Goal: Information Seeking & Learning: Learn about a topic

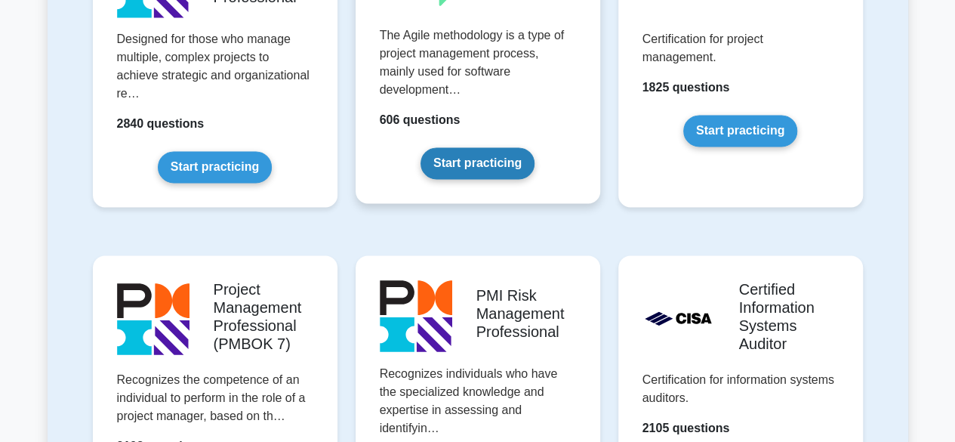
scroll to position [1133, 0]
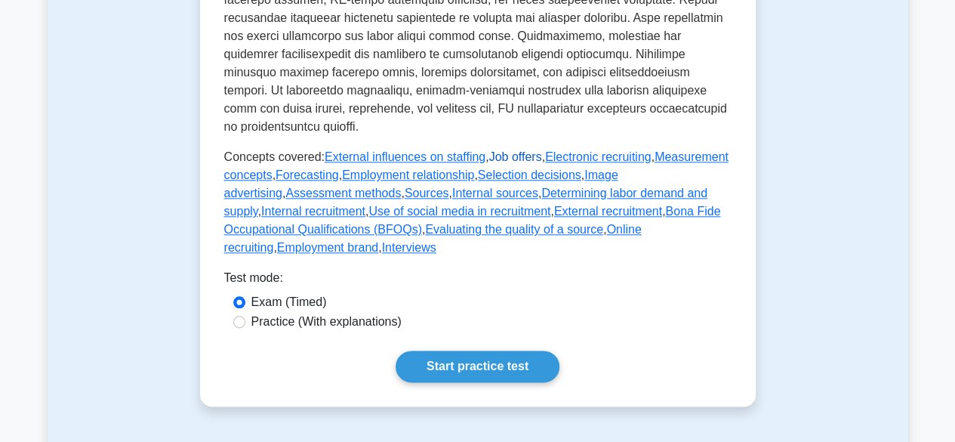
scroll to position [755, 0]
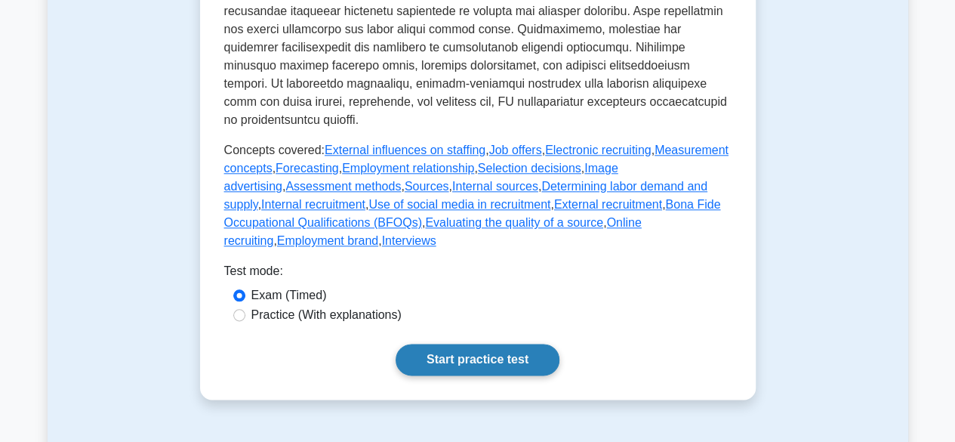
click at [491, 344] on link "Start practice test" at bounding box center [478, 360] width 164 height 32
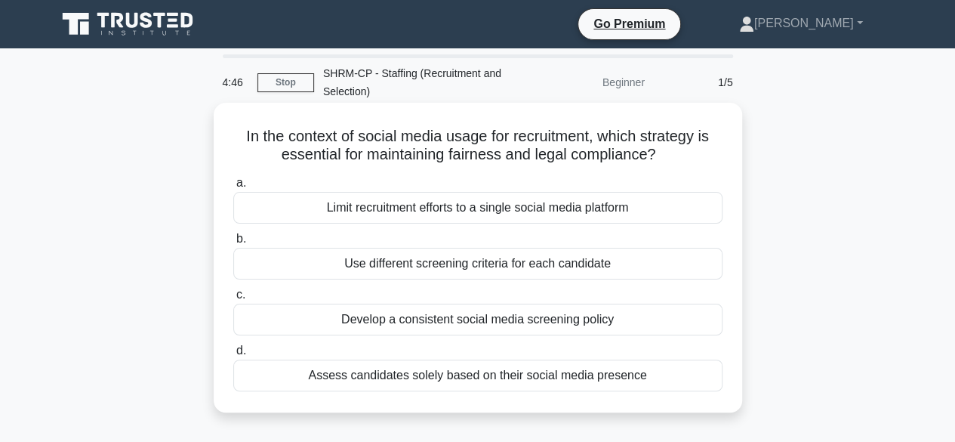
click at [310, 316] on div "Develop a consistent social media screening policy" at bounding box center [477, 320] width 489 height 32
click at [233, 300] on input "c. Develop a consistent social media screening policy" at bounding box center [233, 295] width 0 height 10
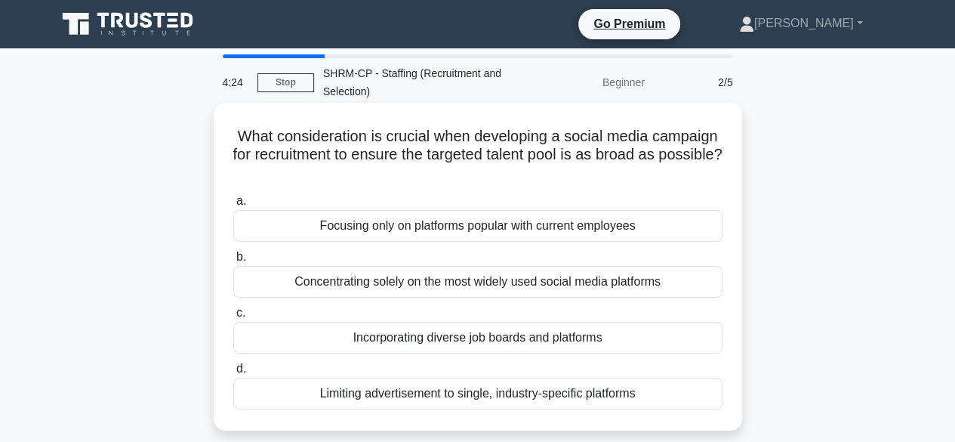
click at [281, 329] on div "Incorporating diverse job boards and platforms" at bounding box center [477, 338] width 489 height 32
click at [233, 318] on input "c. Incorporating diverse job boards and platforms" at bounding box center [233, 313] width 0 height 10
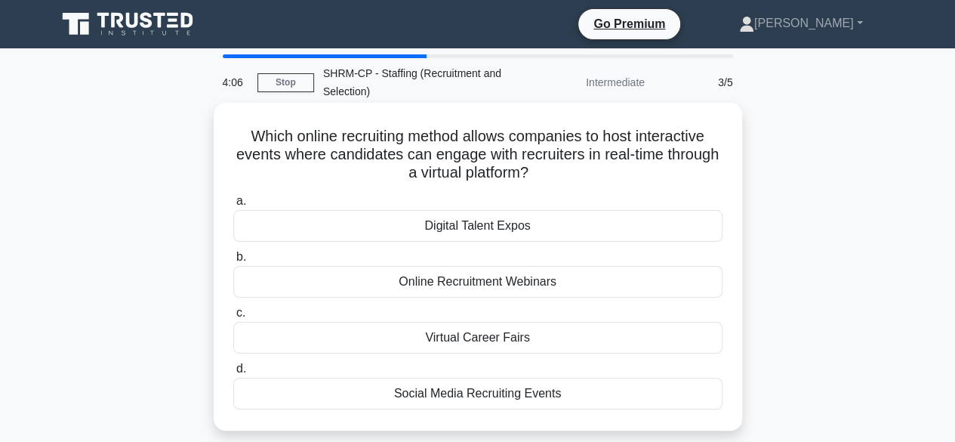
click at [484, 341] on div "Virtual Career Fairs" at bounding box center [477, 338] width 489 height 32
click at [233, 318] on input "c. Virtual Career Fairs" at bounding box center [233, 313] width 0 height 10
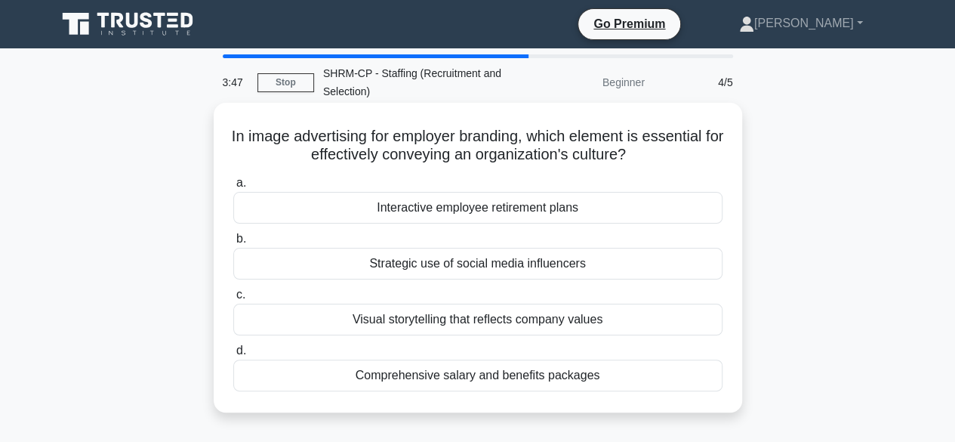
click at [418, 333] on div "Visual storytelling that reflects company values" at bounding box center [477, 320] width 489 height 32
click at [233, 300] on input "c. Visual storytelling that reflects company values" at bounding box center [233, 295] width 0 height 10
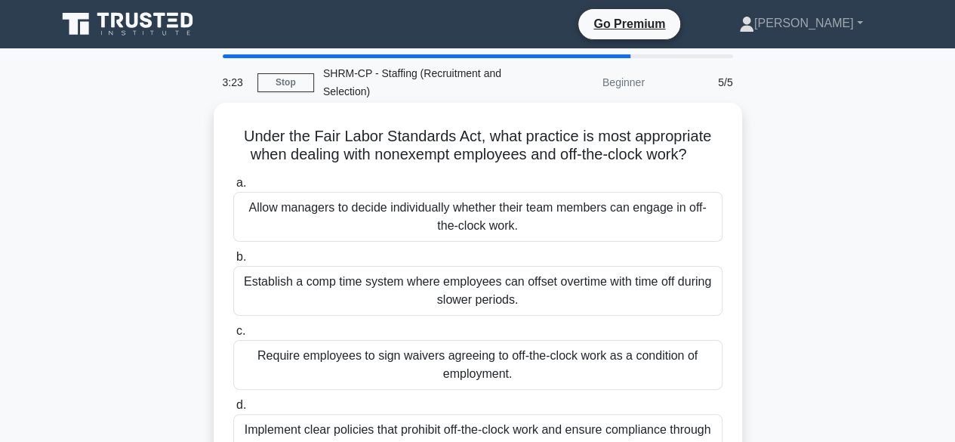
scroll to position [76, 0]
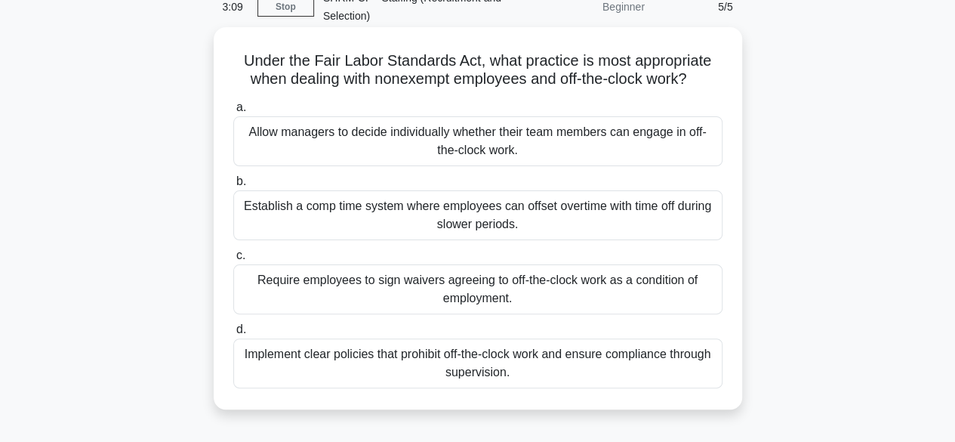
click at [375, 242] on div "a. Allow managers to decide individually whether their team members can engage …" at bounding box center [478, 243] width 508 height 296
click at [376, 220] on div "Establish a comp time system where employees can offset overtime with time off …" at bounding box center [477, 215] width 489 height 50
click at [233, 187] on input "b. Establish a comp time system where employees can offset overtime with time o…" at bounding box center [233, 182] width 0 height 10
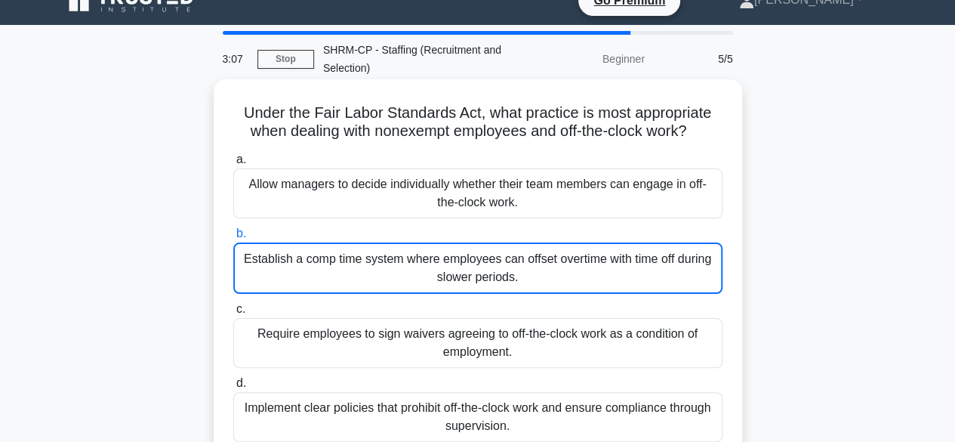
scroll to position [0, 0]
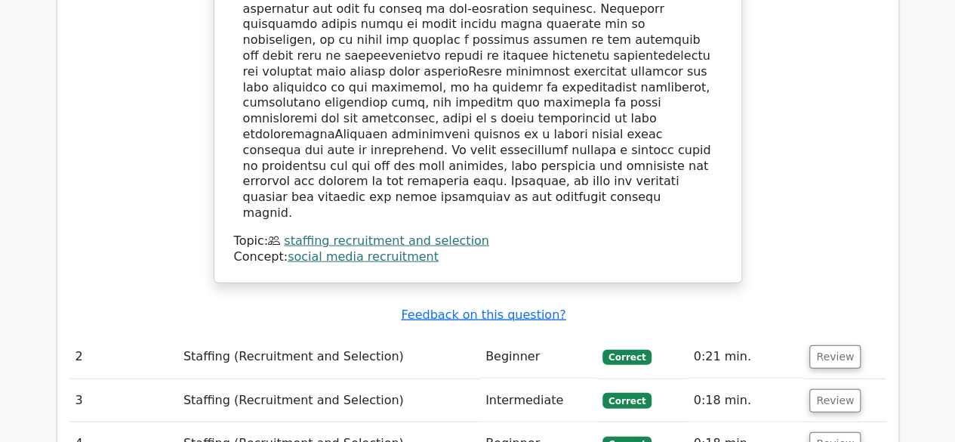
scroll to position [1661, 0]
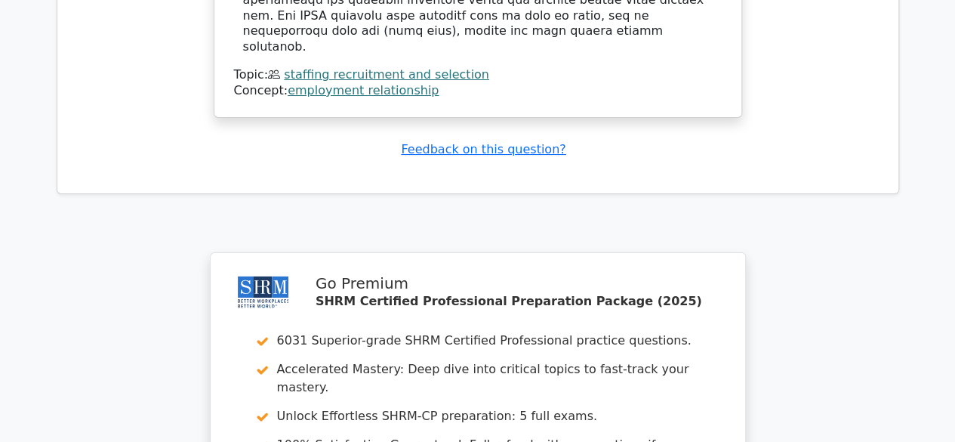
scroll to position [3083, 0]
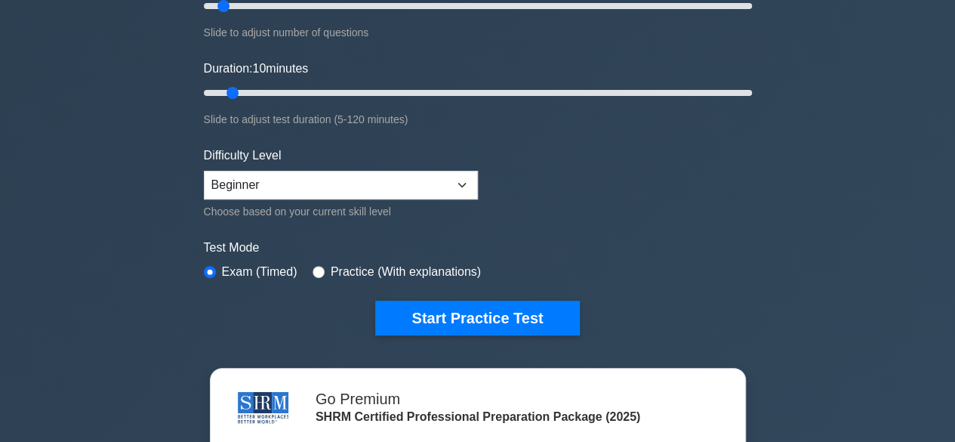
scroll to position [76, 0]
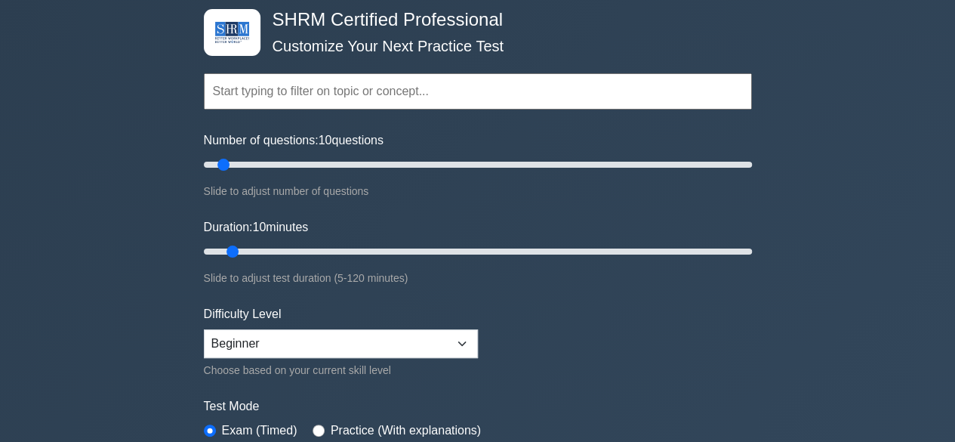
click at [415, 93] on input "text" at bounding box center [478, 91] width 548 height 36
click at [460, 344] on select "Beginner Intermediate Expert" at bounding box center [341, 343] width 274 height 29
select select "intermediate"
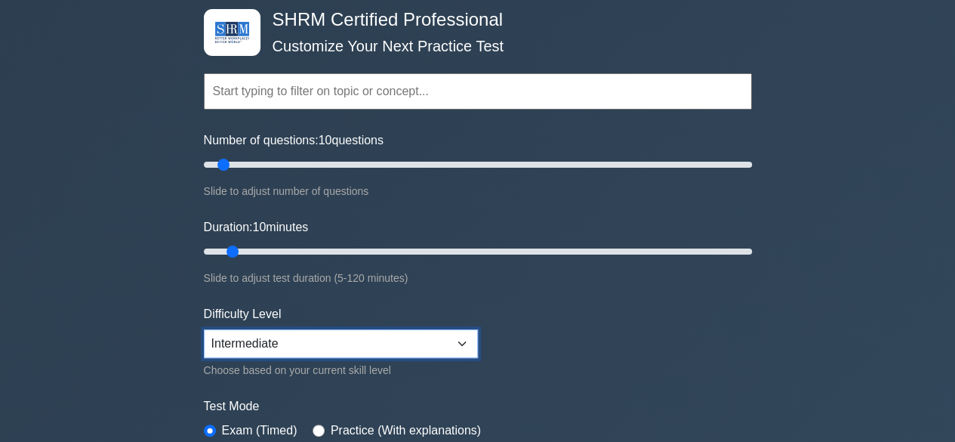
click at [204, 329] on select "Beginner Intermediate Expert" at bounding box center [341, 343] width 274 height 29
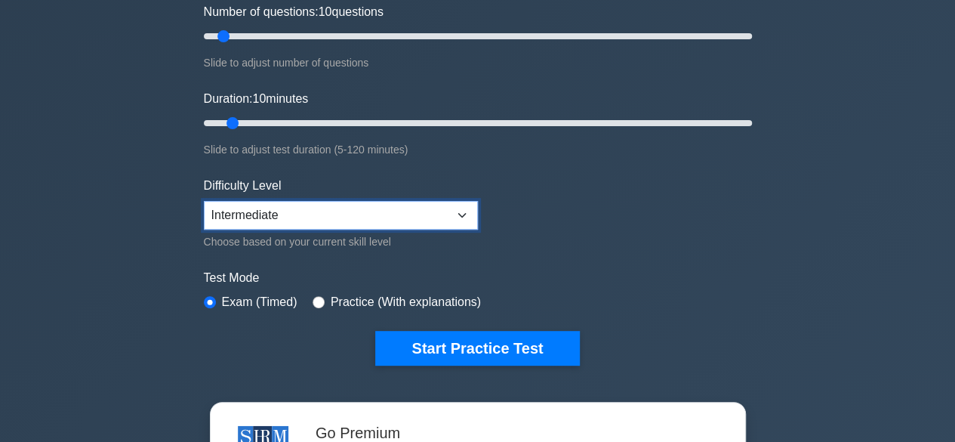
scroll to position [302, 0]
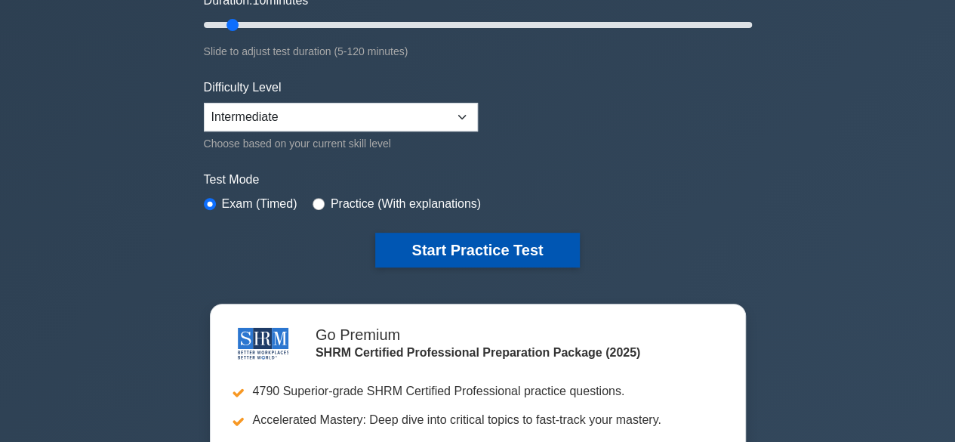
drag, startPoint x: 470, startPoint y: 275, endPoint x: 477, endPoint y: 249, distance: 26.8
click at [470, 270] on div "SHRM Certified Professional Customize Your Next Practice Test Topics Change Man…" at bounding box center [478, 24] width 566 height 557
click at [477, 245] on button "Start Practice Test" at bounding box center [477, 250] width 204 height 35
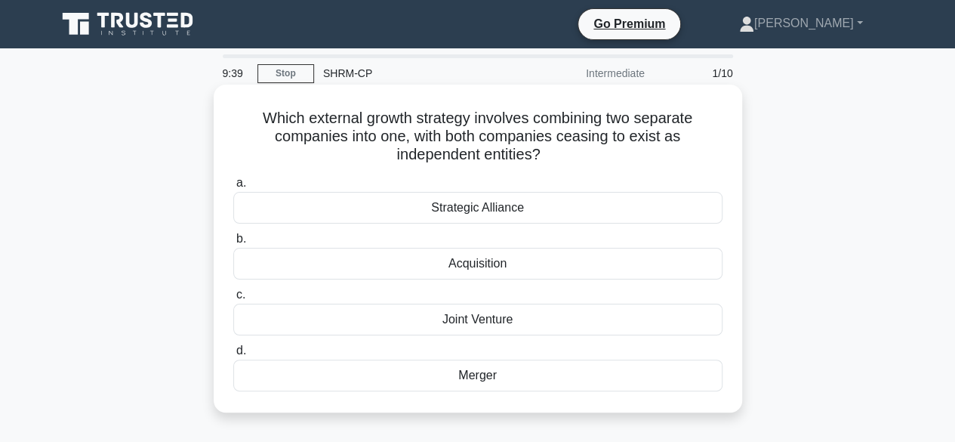
click at [482, 378] on div "Merger" at bounding box center [477, 375] width 489 height 32
click at [233, 356] on input "d. Merger" at bounding box center [233, 351] width 0 height 10
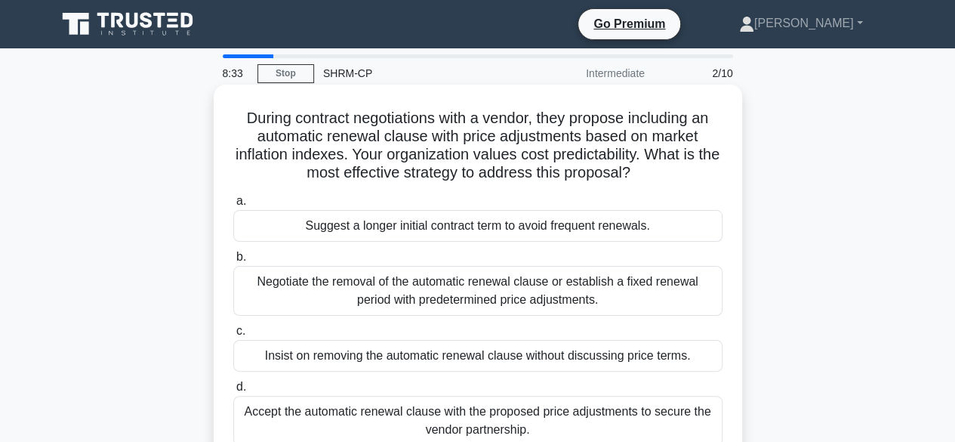
click at [330, 289] on div "Negotiate the removal of the automatic renewal clause or establish a fixed rene…" at bounding box center [477, 291] width 489 height 50
click at [233, 262] on input "b. Negotiate the removal of the automatic renewal clause or establish a fixed r…" at bounding box center [233, 257] width 0 height 10
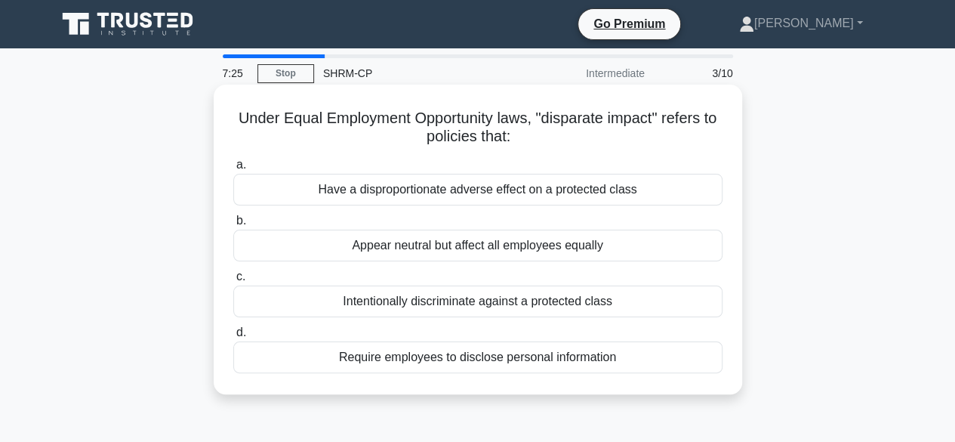
click at [470, 298] on div "Intentionally discriminate against a protected class" at bounding box center [477, 301] width 489 height 32
click at [233, 282] on input "c. Intentionally discriminate against a protected class" at bounding box center [233, 277] width 0 height 10
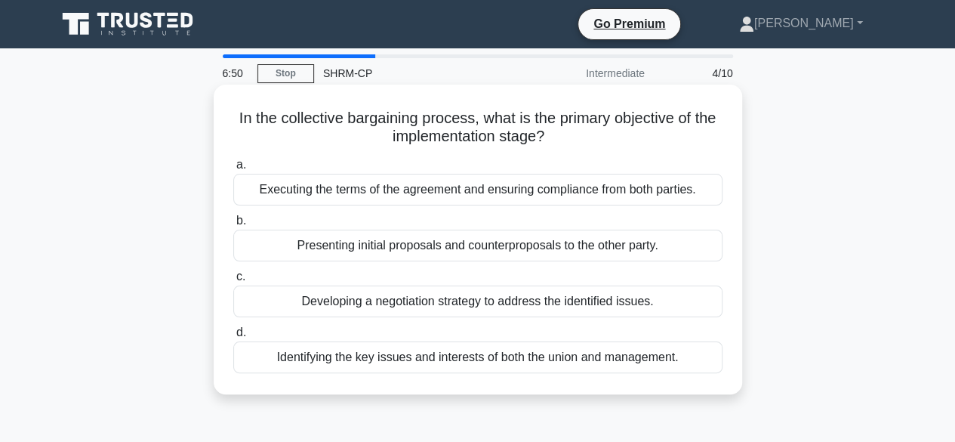
click at [308, 196] on div "Executing the terms of the agreement and ensuring compliance from both parties." at bounding box center [477, 190] width 489 height 32
click at [233, 170] on input "a. Executing the terms of the agreement and ensuring compliance from both parti…" at bounding box center [233, 165] width 0 height 10
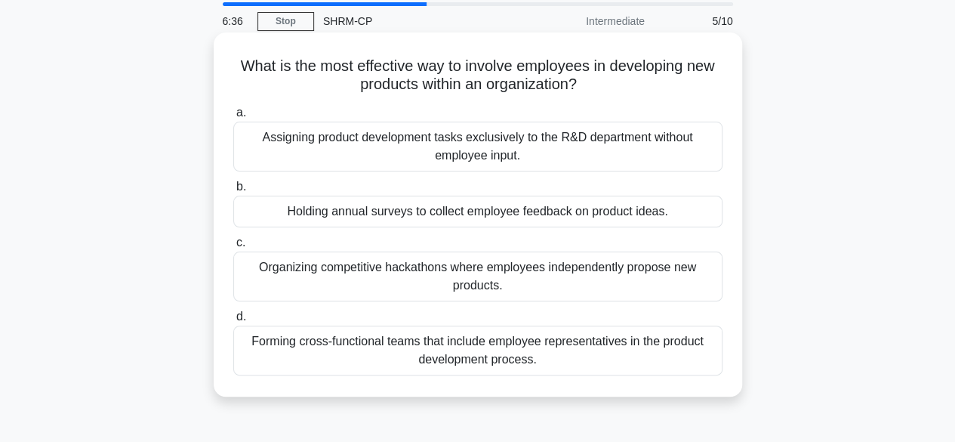
scroll to position [76, 0]
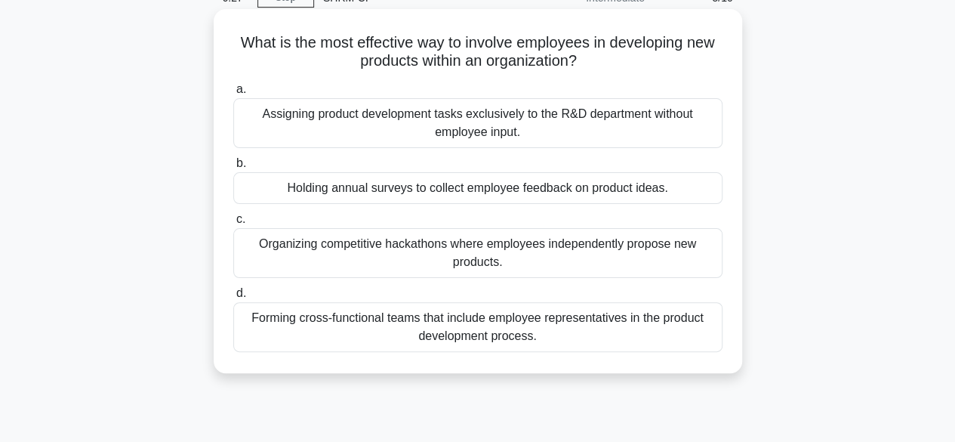
click at [517, 326] on div "Forming cross-functional teams that include employee representatives in the pro…" at bounding box center [477, 327] width 489 height 50
click at [233, 298] on input "d. Forming cross-functional teams that include employee representatives in the …" at bounding box center [233, 293] width 0 height 10
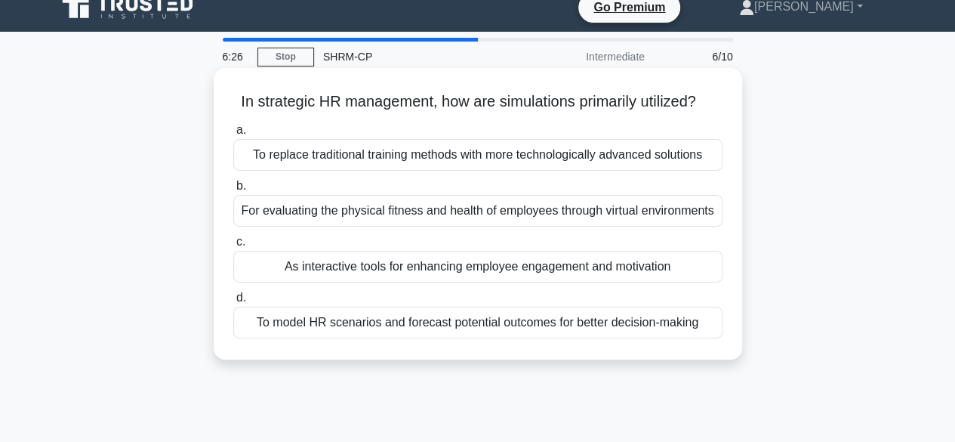
scroll to position [0, 0]
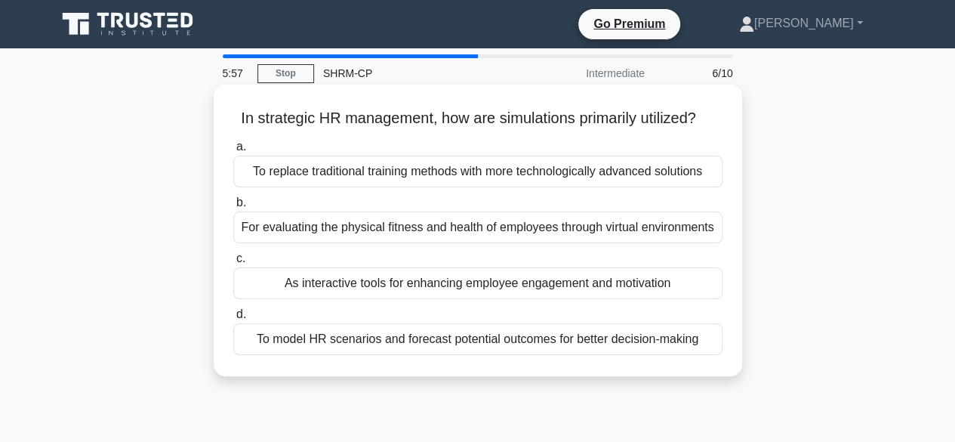
click at [424, 340] on div "To model HR scenarios and forecast potential outcomes for better decision-making" at bounding box center [477, 339] width 489 height 32
click at [233, 319] on input "d. To model HR scenarios and forecast potential outcomes for better decision-ma…" at bounding box center [233, 315] width 0 height 10
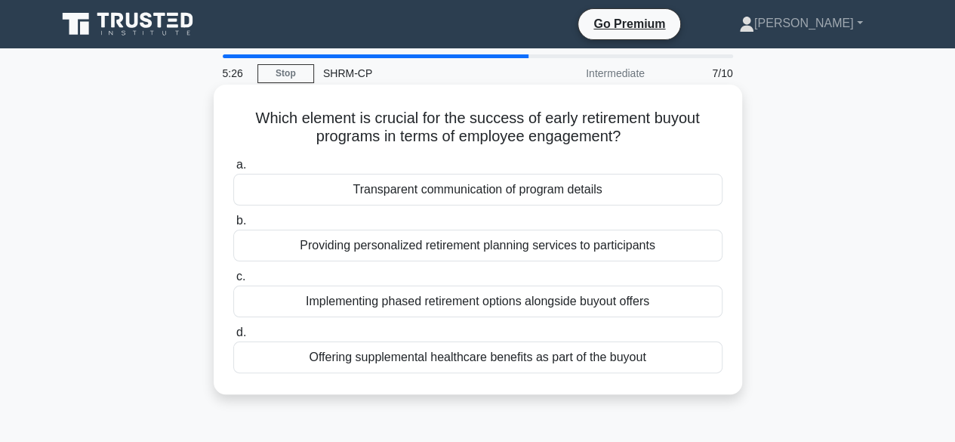
click at [404, 301] on div "Implementing phased retirement options alongside buyout offers" at bounding box center [477, 301] width 489 height 32
click at [233, 282] on input "c. Implementing phased retirement options alongside buyout offers" at bounding box center [233, 277] width 0 height 10
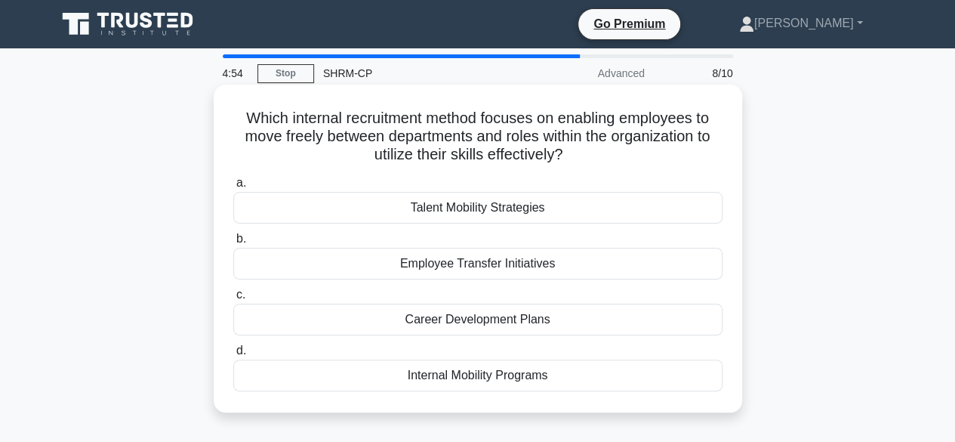
click at [527, 368] on div "Internal Mobility Programs" at bounding box center [477, 375] width 489 height 32
click at [233, 356] on input "d. Internal Mobility Programs" at bounding box center [233, 351] width 0 height 10
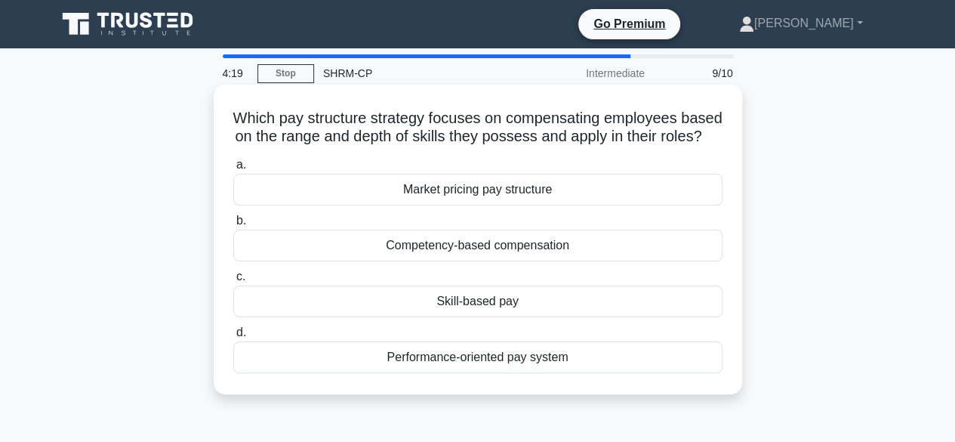
click at [493, 317] on div "Skill-based pay" at bounding box center [477, 301] width 489 height 32
click at [233, 282] on input "c. Skill-based pay" at bounding box center [233, 277] width 0 height 10
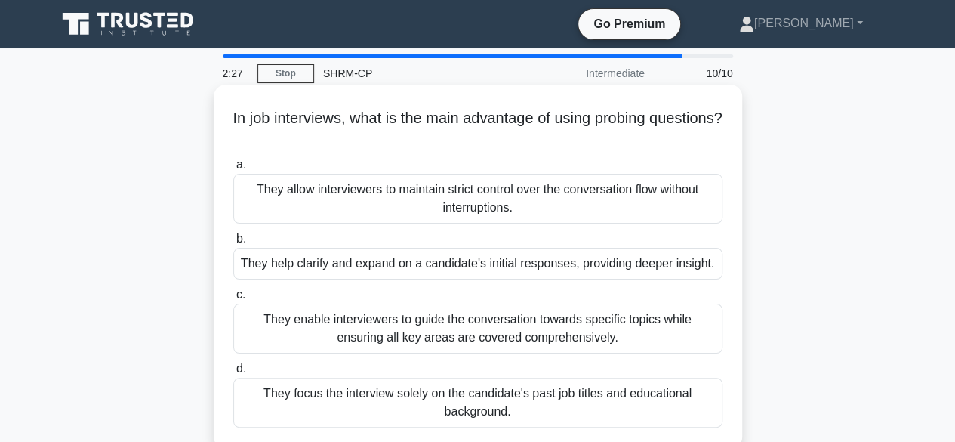
click at [265, 267] on div "They help clarify and expand on a candidate's initial responses, providing deep…" at bounding box center [477, 264] width 489 height 32
click at [233, 244] on input "b. They help clarify and expand on a candidate's initial responses, providing d…" at bounding box center [233, 239] width 0 height 10
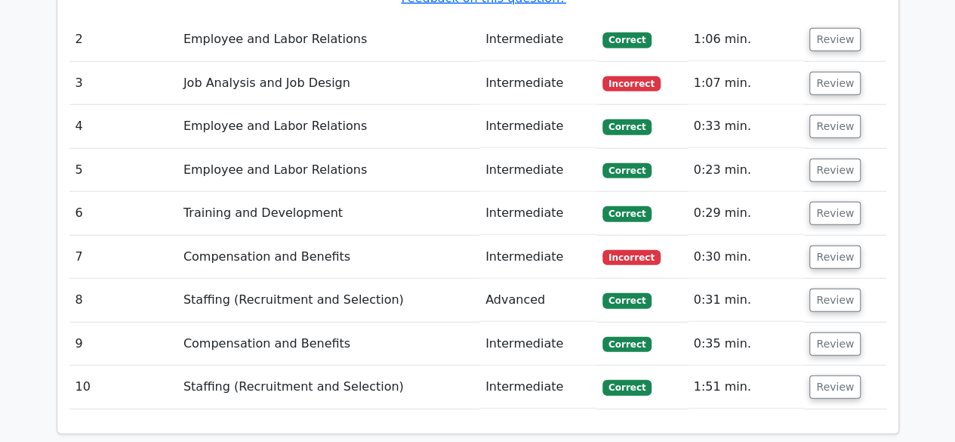
scroll to position [1888, 0]
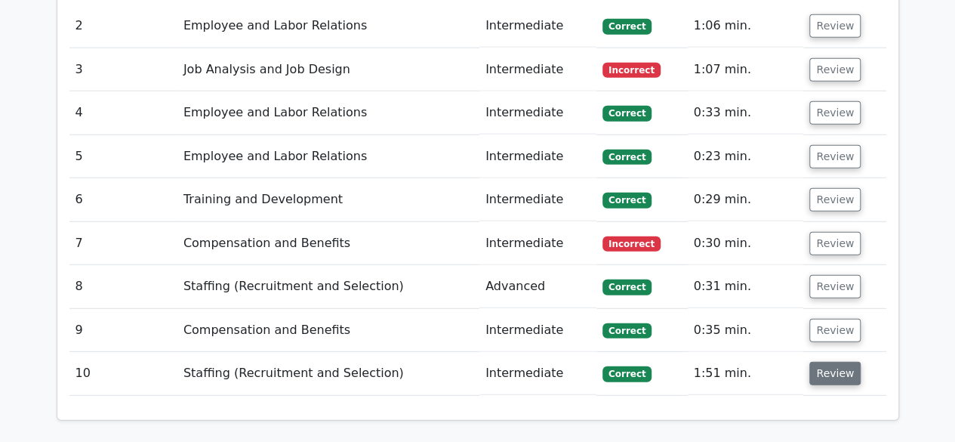
click at [825, 362] on button "Review" at bounding box center [835, 373] width 51 height 23
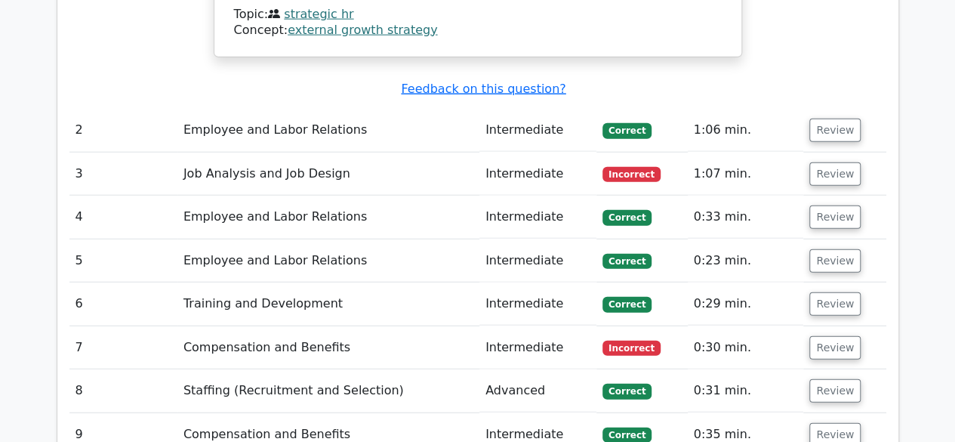
scroll to position [1813, 0]
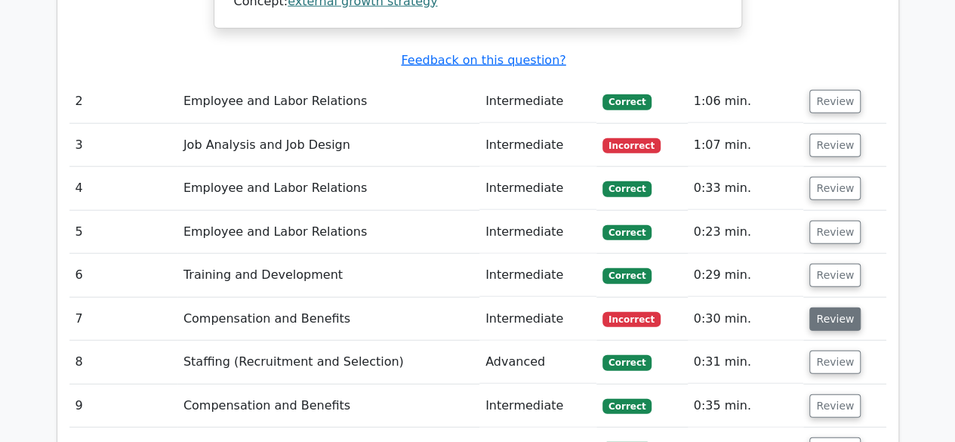
click at [822, 307] on button "Review" at bounding box center [835, 318] width 51 height 23
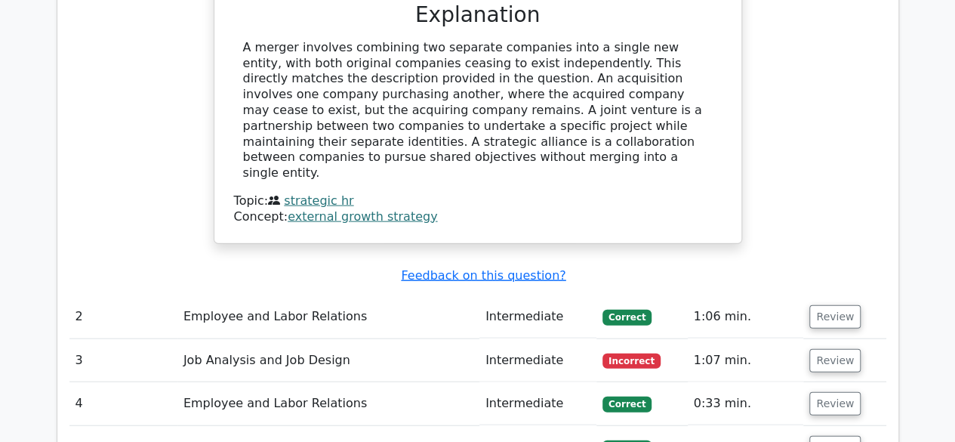
scroll to position [1586, 0]
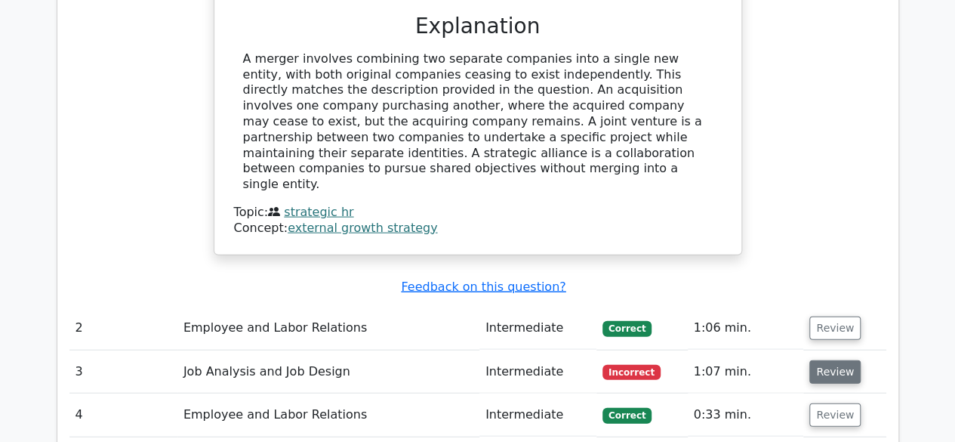
click at [831, 360] on button "Review" at bounding box center [835, 371] width 51 height 23
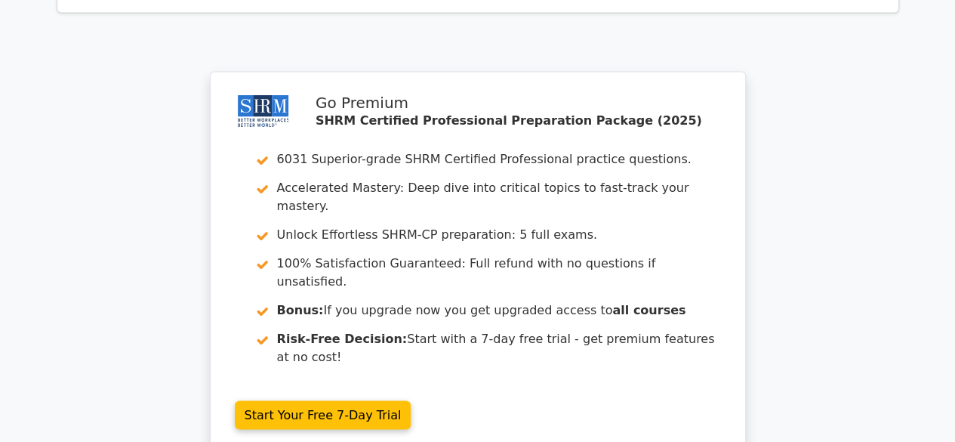
scroll to position [4370, 0]
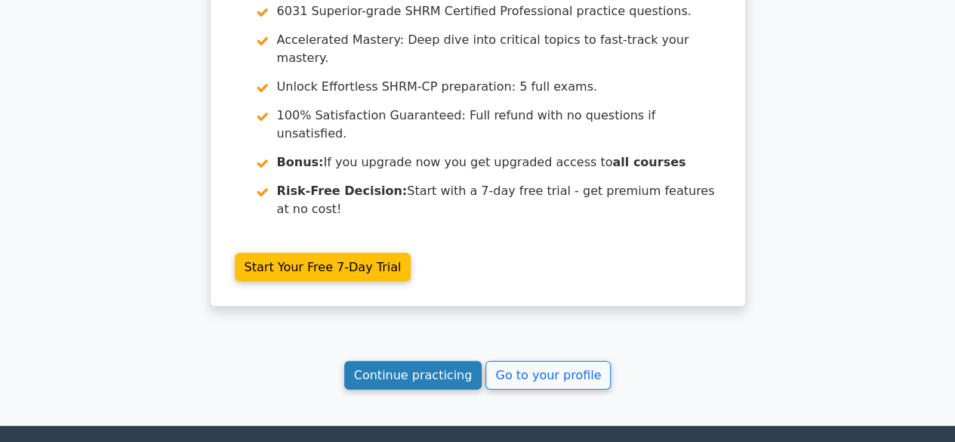
click at [393, 361] on link "Continue practicing" at bounding box center [413, 375] width 138 height 29
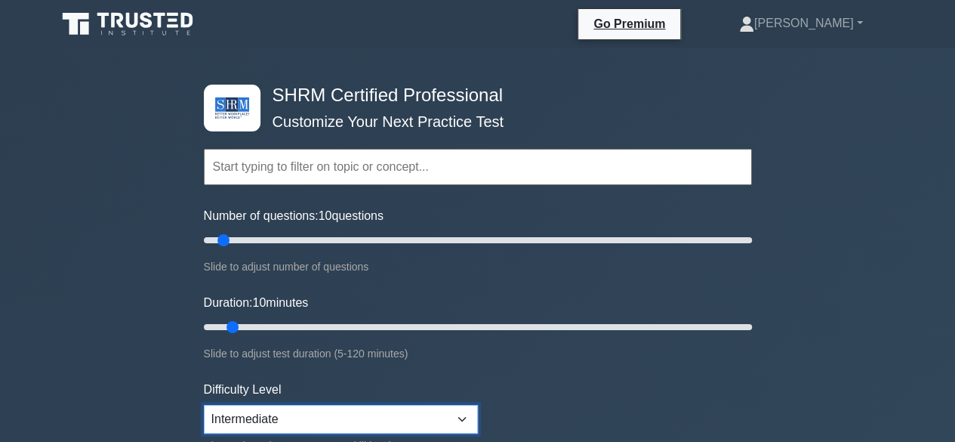
click at [464, 412] on select "Beginner Intermediate Expert" at bounding box center [341, 419] width 274 height 29
select select "expert"
click at [204, 405] on select "Beginner Intermediate Expert" at bounding box center [341, 419] width 274 height 29
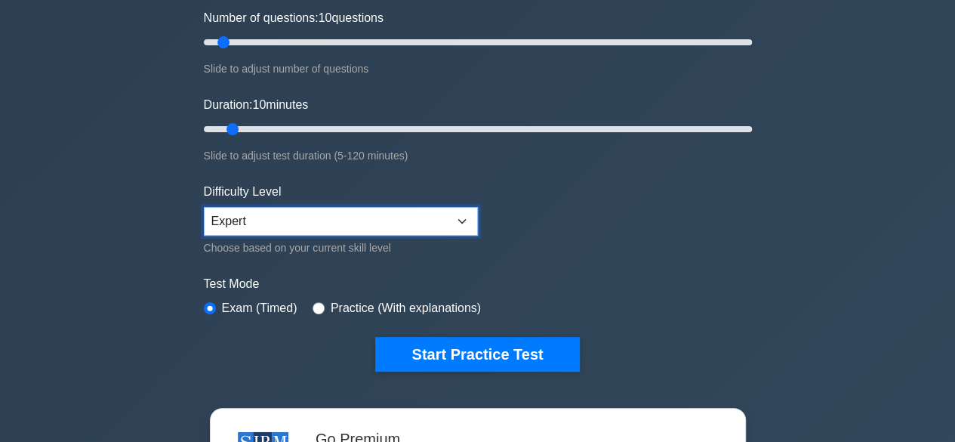
scroll to position [227, 0]
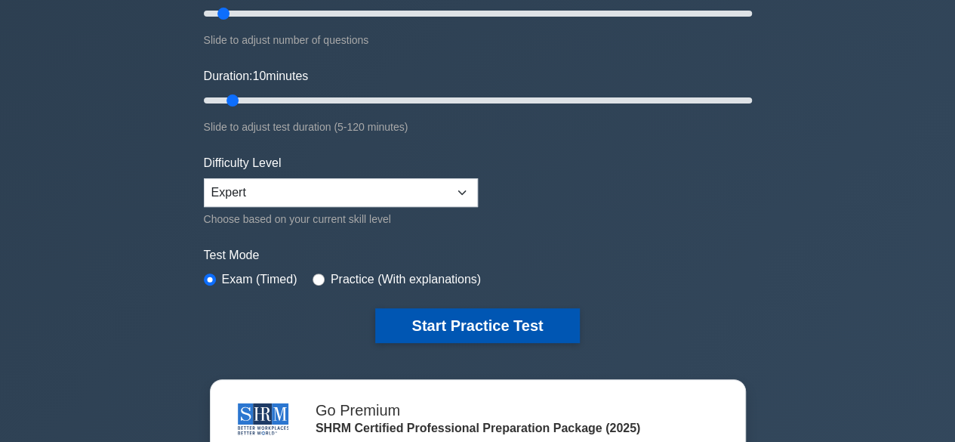
click at [483, 312] on button "Start Practice Test" at bounding box center [477, 325] width 204 height 35
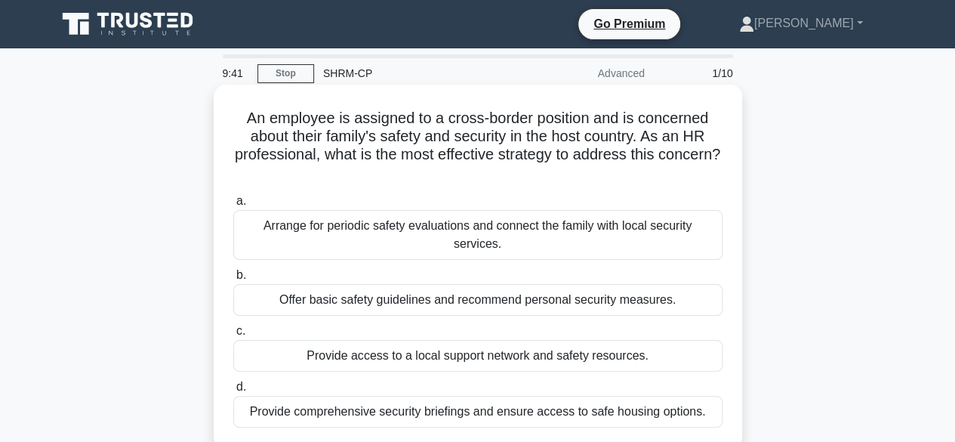
scroll to position [76, 0]
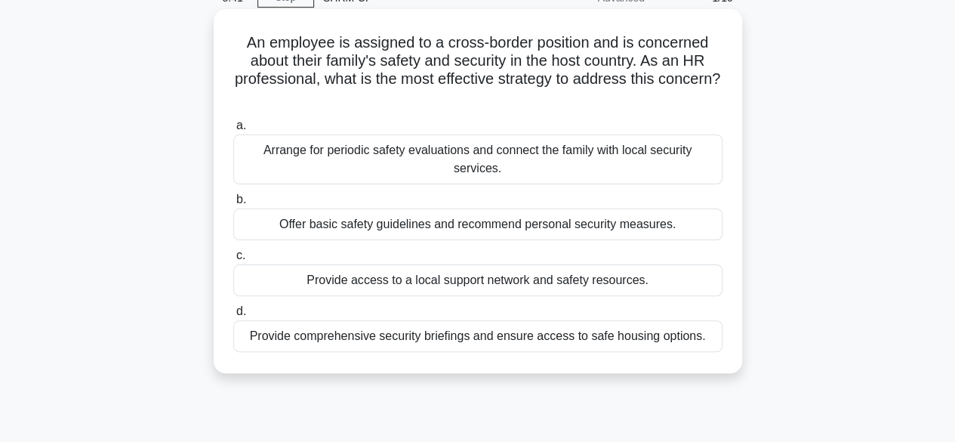
click at [450, 320] on div "Provide comprehensive security briefings and ensure access to safe housing opti…" at bounding box center [477, 336] width 489 height 32
click at [233, 311] on input "d. Provide comprehensive security briefings and ensure access to safe housing o…" at bounding box center [233, 312] width 0 height 10
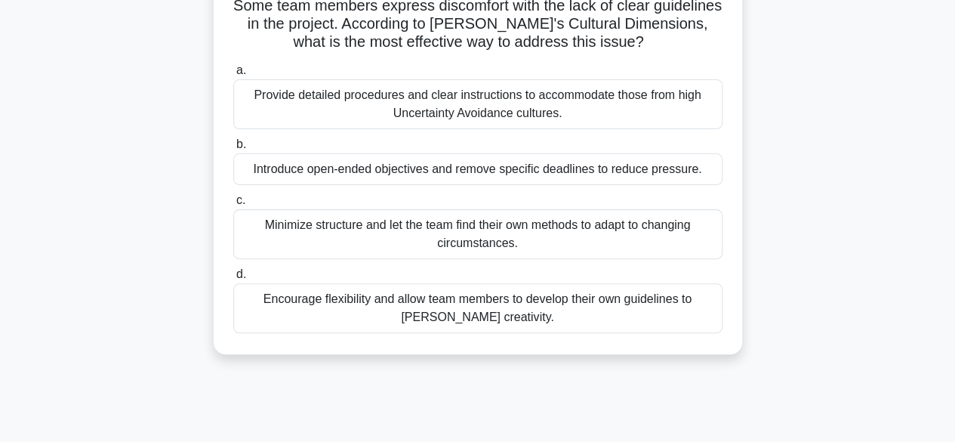
scroll to position [151, 0]
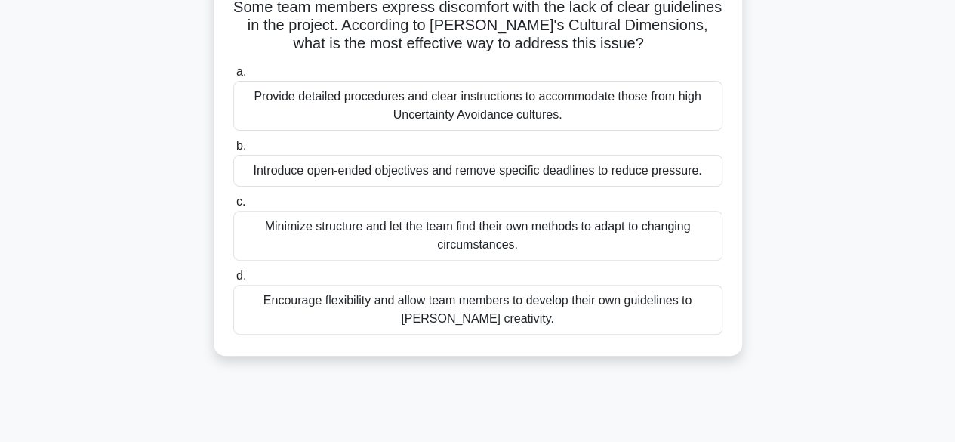
click at [440, 300] on div "Encourage flexibility and allow team members to develop their own guidelines to…" at bounding box center [477, 310] width 489 height 50
click at [233, 281] on input "d. Encourage flexibility and allow team members to develop their own guidelines…" at bounding box center [233, 276] width 0 height 10
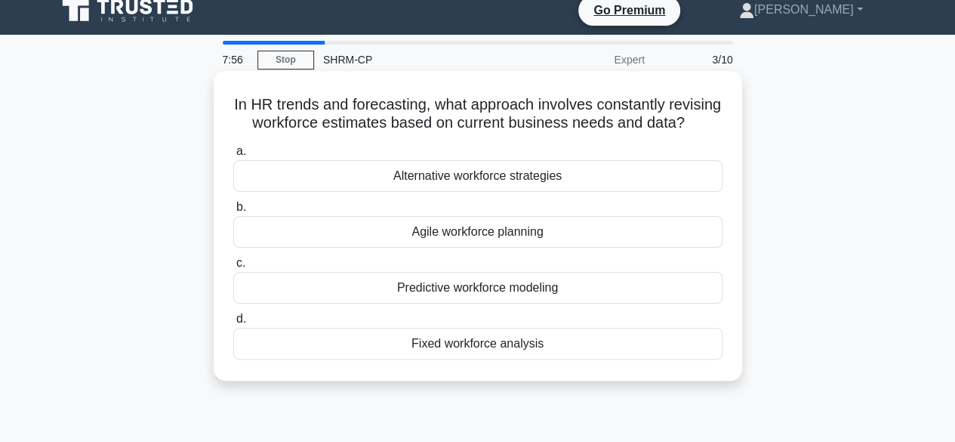
scroll to position [0, 0]
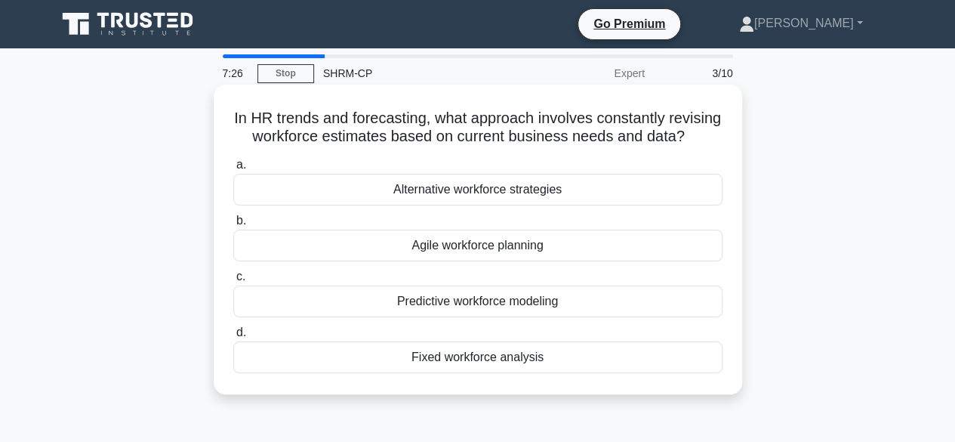
click at [486, 261] on div "Agile workforce planning" at bounding box center [477, 246] width 489 height 32
click at [233, 226] on input "b. Agile workforce planning" at bounding box center [233, 221] width 0 height 10
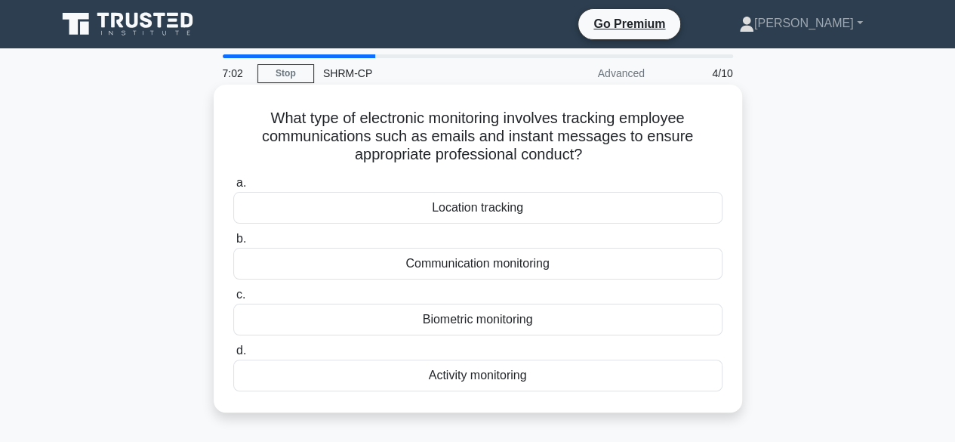
click at [529, 384] on div "Activity monitoring" at bounding box center [477, 375] width 489 height 32
click at [233, 356] on input "d. Activity monitoring" at bounding box center [233, 351] width 0 height 10
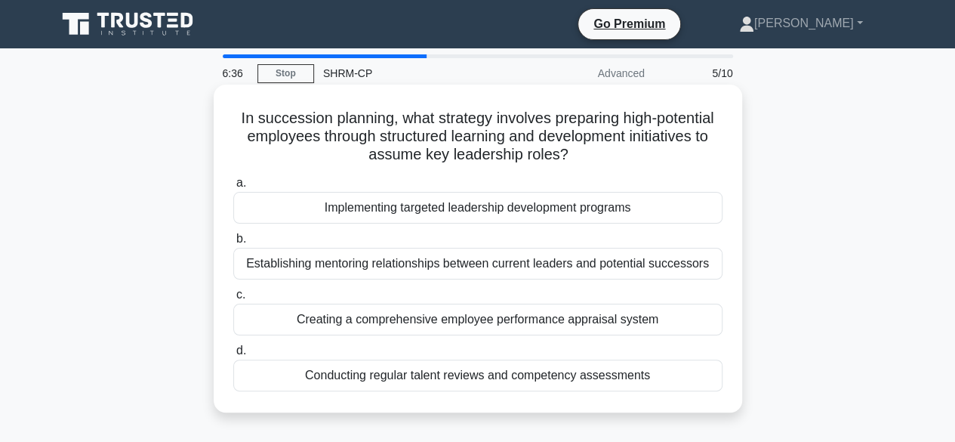
click at [561, 215] on div "Implementing targeted leadership development programs" at bounding box center [477, 208] width 489 height 32
click at [233, 188] on input "a. Implementing targeted leadership development programs" at bounding box center [233, 183] width 0 height 10
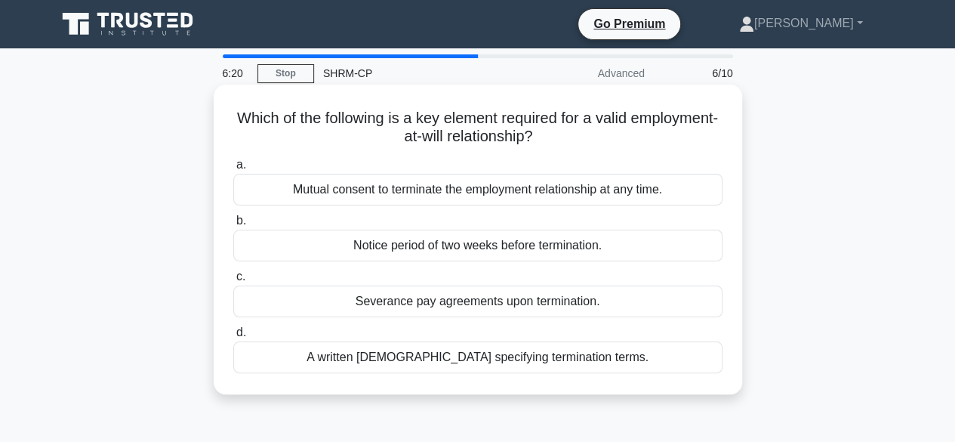
click at [486, 196] on div "Mutual consent to terminate the employment relationship at any time." at bounding box center [477, 190] width 489 height 32
click at [233, 170] on input "a. Mutual consent to terminate the employment relationship at any time." at bounding box center [233, 165] width 0 height 10
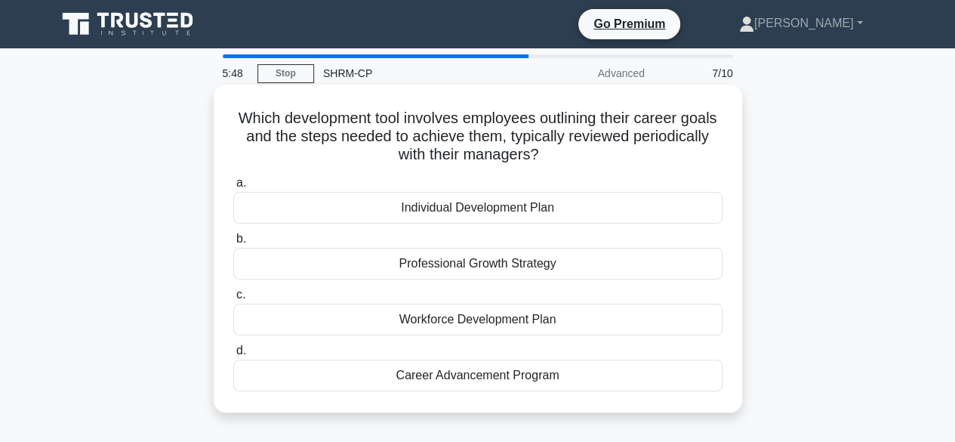
click at [527, 209] on div "Individual Development Plan" at bounding box center [477, 208] width 489 height 32
click at [233, 188] on input "a. Individual Development Plan" at bounding box center [233, 183] width 0 height 10
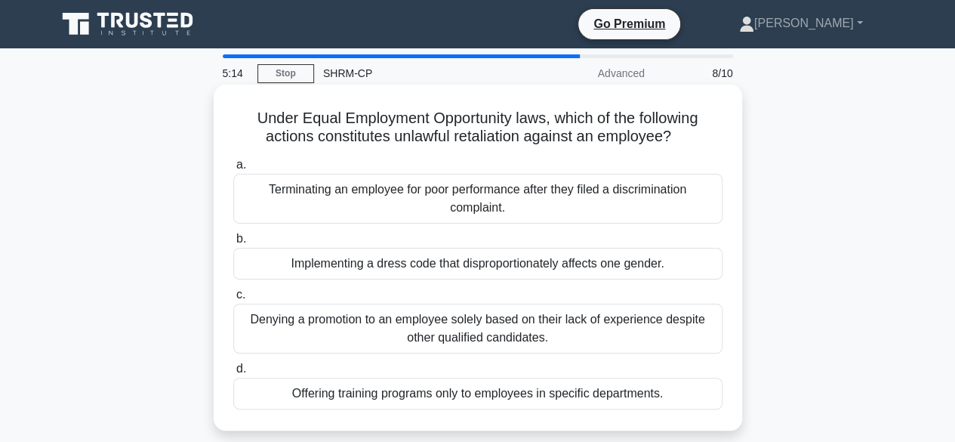
click at [446, 209] on div "Terminating an employee for poor performance after they filed a discrimination …" at bounding box center [477, 199] width 489 height 50
click at [233, 170] on input "a. Terminating an employee for poor performance after they filed a discriminati…" at bounding box center [233, 165] width 0 height 10
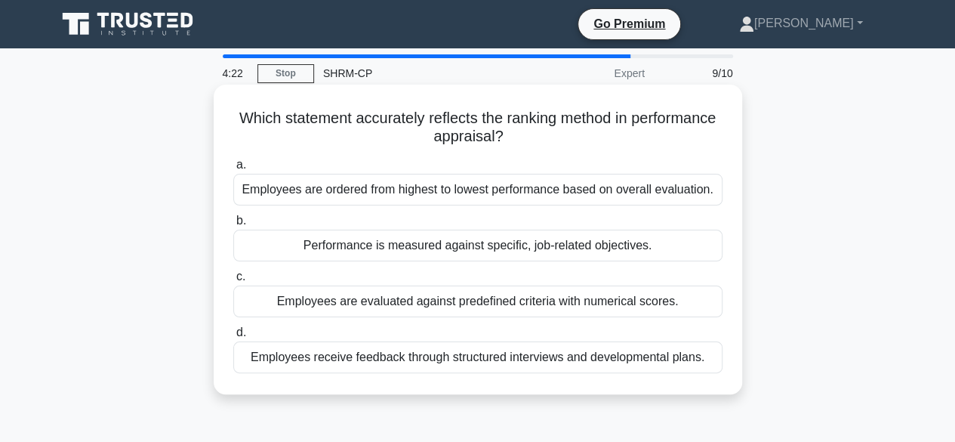
click at [452, 308] on div "Employees are evaluated against predefined criteria with numerical scores." at bounding box center [477, 301] width 489 height 32
click at [233, 282] on input "c. Employees are evaluated against predefined criteria with numerical scores." at bounding box center [233, 277] width 0 height 10
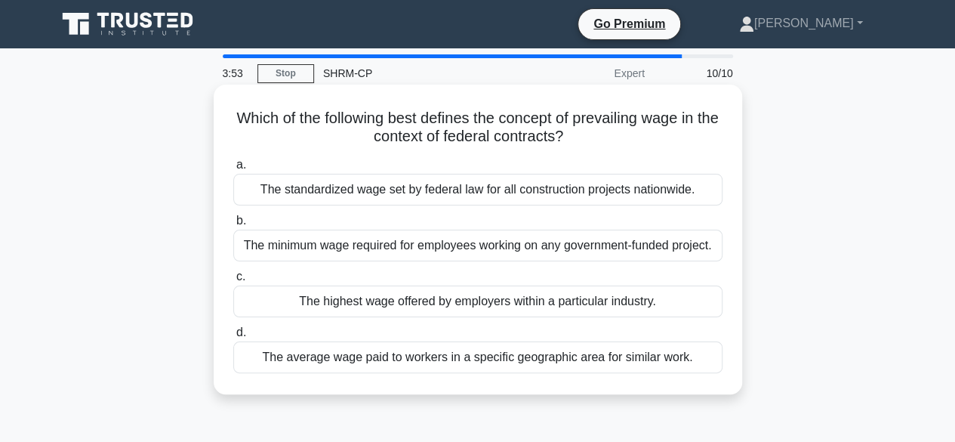
click at [399, 354] on div "The average wage paid to workers in a specific geographic area for similar work." at bounding box center [477, 357] width 489 height 32
click at [233, 338] on input "d. The average wage paid to workers in a specific geographic area for similar w…" at bounding box center [233, 333] width 0 height 10
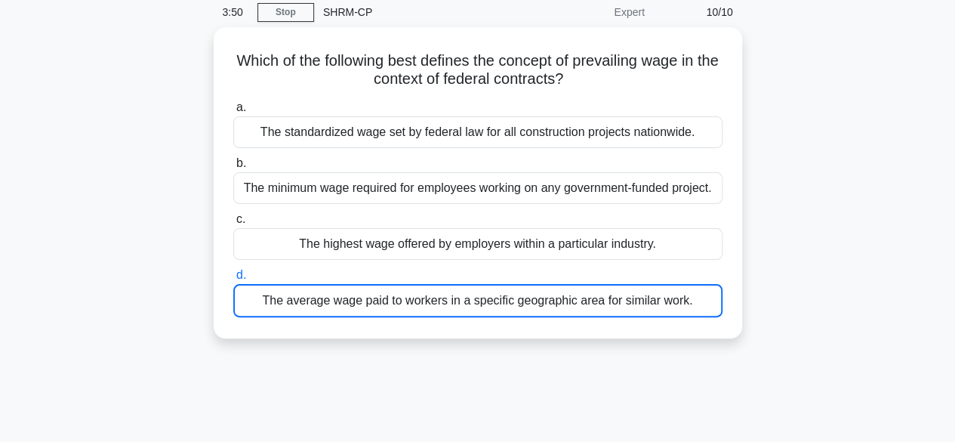
scroll to position [76, 0]
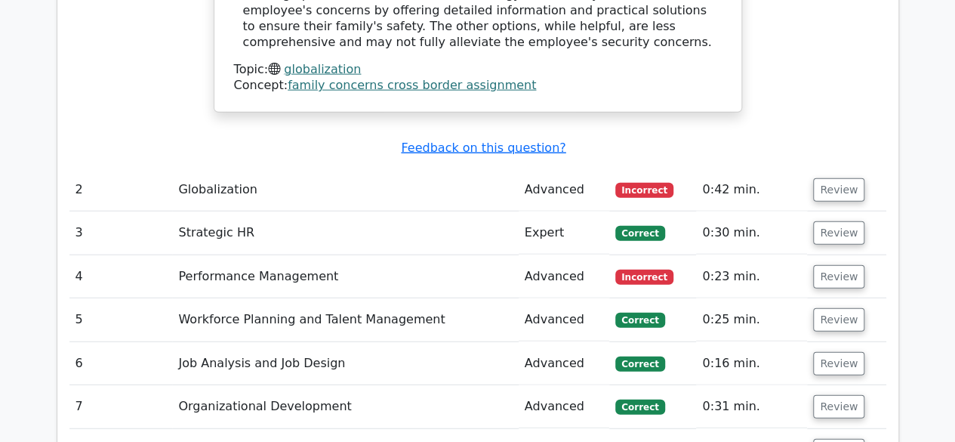
scroll to position [1888, 0]
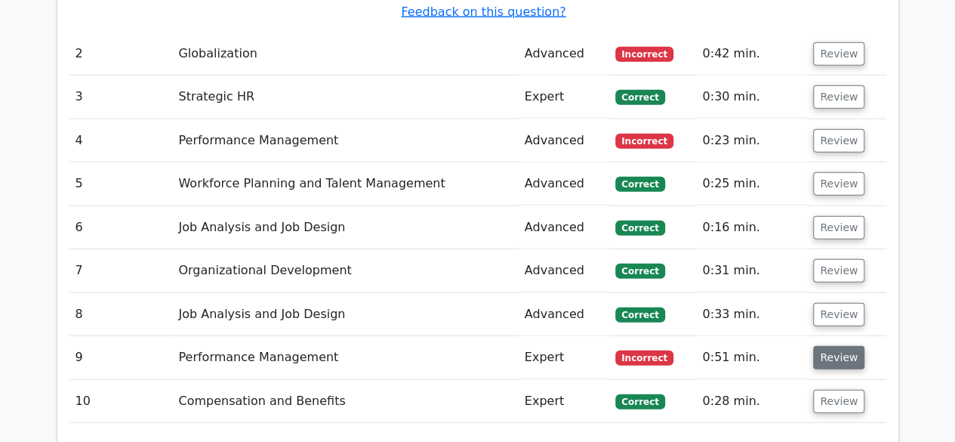
click at [843, 346] on button "Review" at bounding box center [838, 357] width 51 height 23
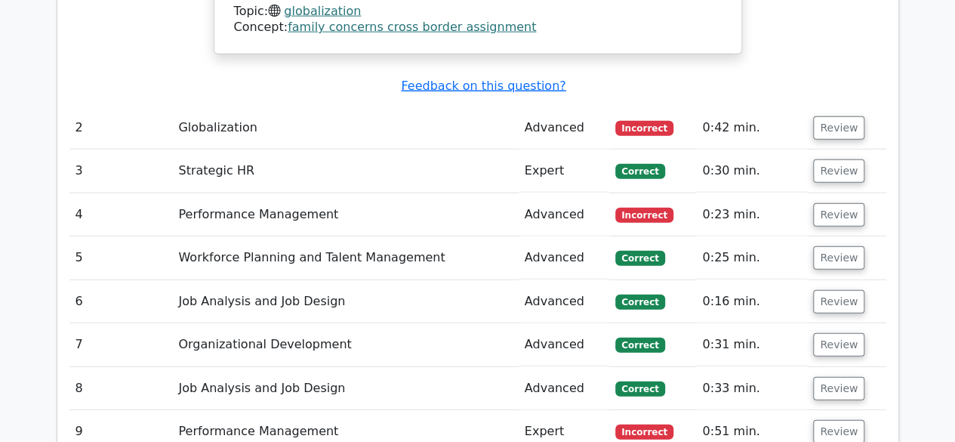
scroll to position [1813, 0]
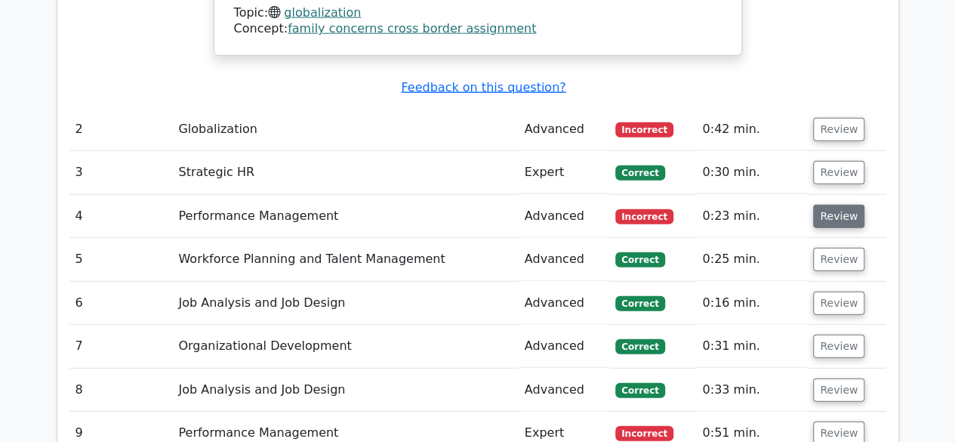
click at [843, 205] on button "Review" at bounding box center [838, 216] width 51 height 23
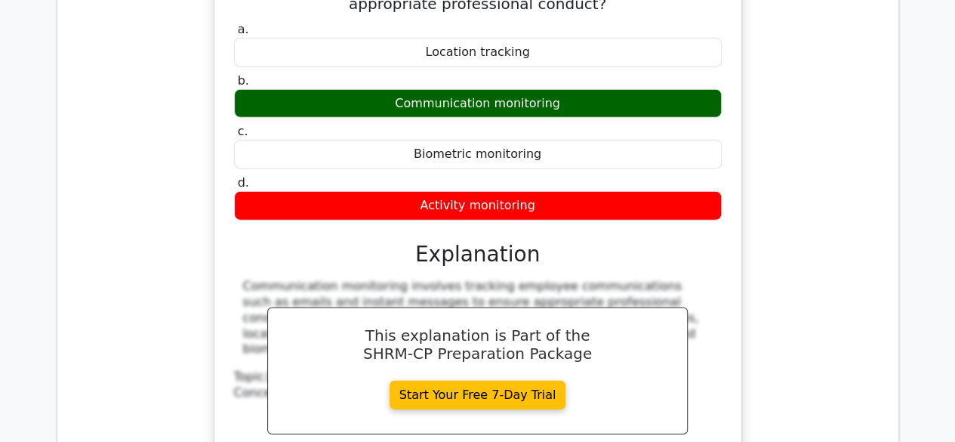
scroll to position [2190, 0]
